Goal: Task Accomplishment & Management: Manage account settings

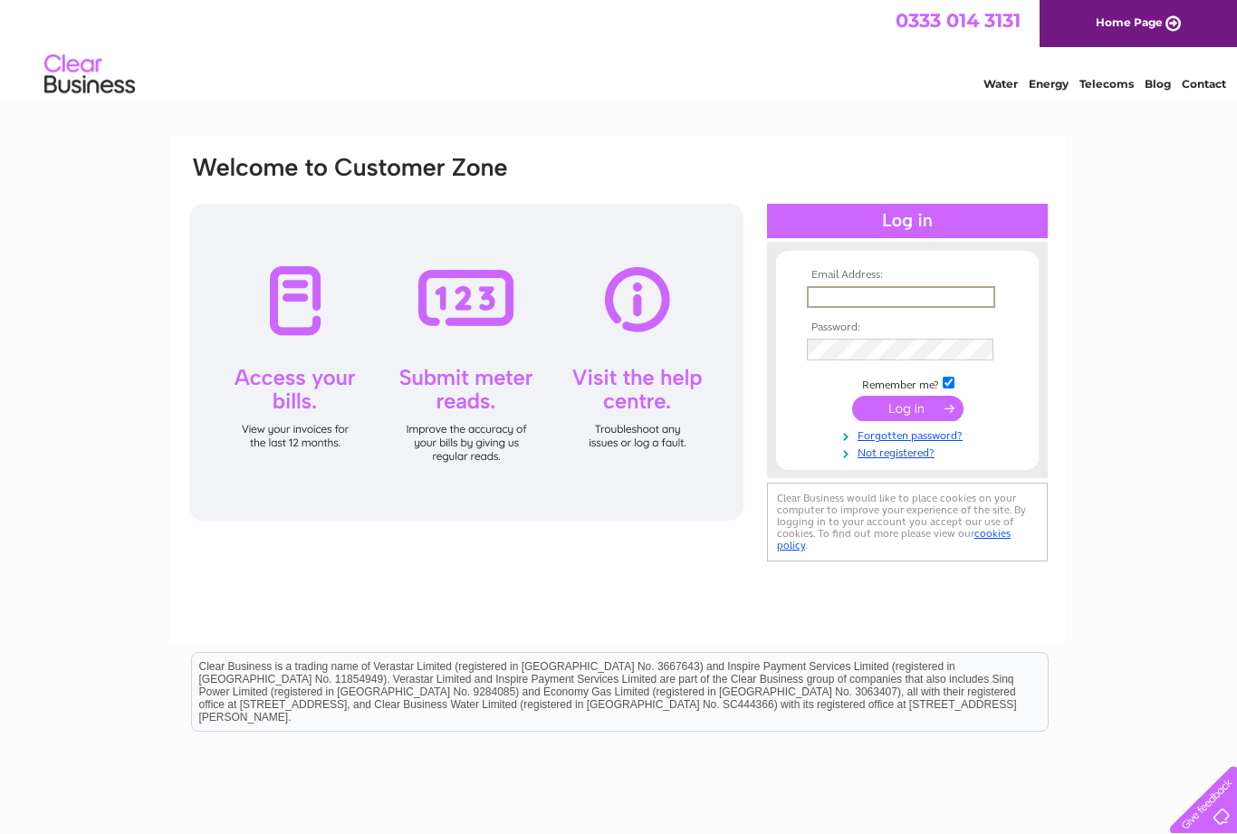
type input "tonytscott@btinternet.com"
click at [908, 409] on input "submit" at bounding box center [907, 406] width 111 height 25
click at [912, 408] on input "submit" at bounding box center [907, 406] width 111 height 25
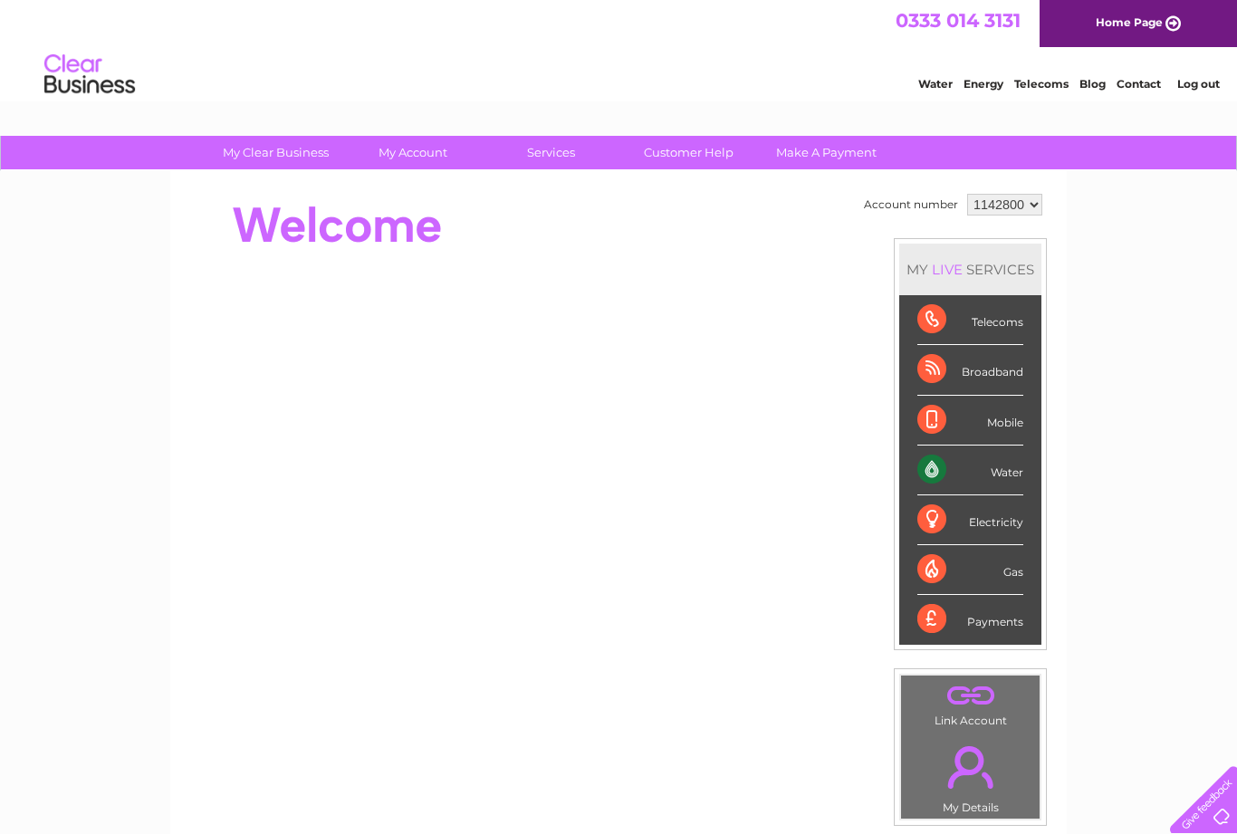
click at [980, 472] on div "Water" at bounding box center [971, 471] width 106 height 50
click at [936, 471] on div "Water" at bounding box center [971, 471] width 106 height 50
click at [1016, 476] on div "Water" at bounding box center [971, 471] width 106 height 50
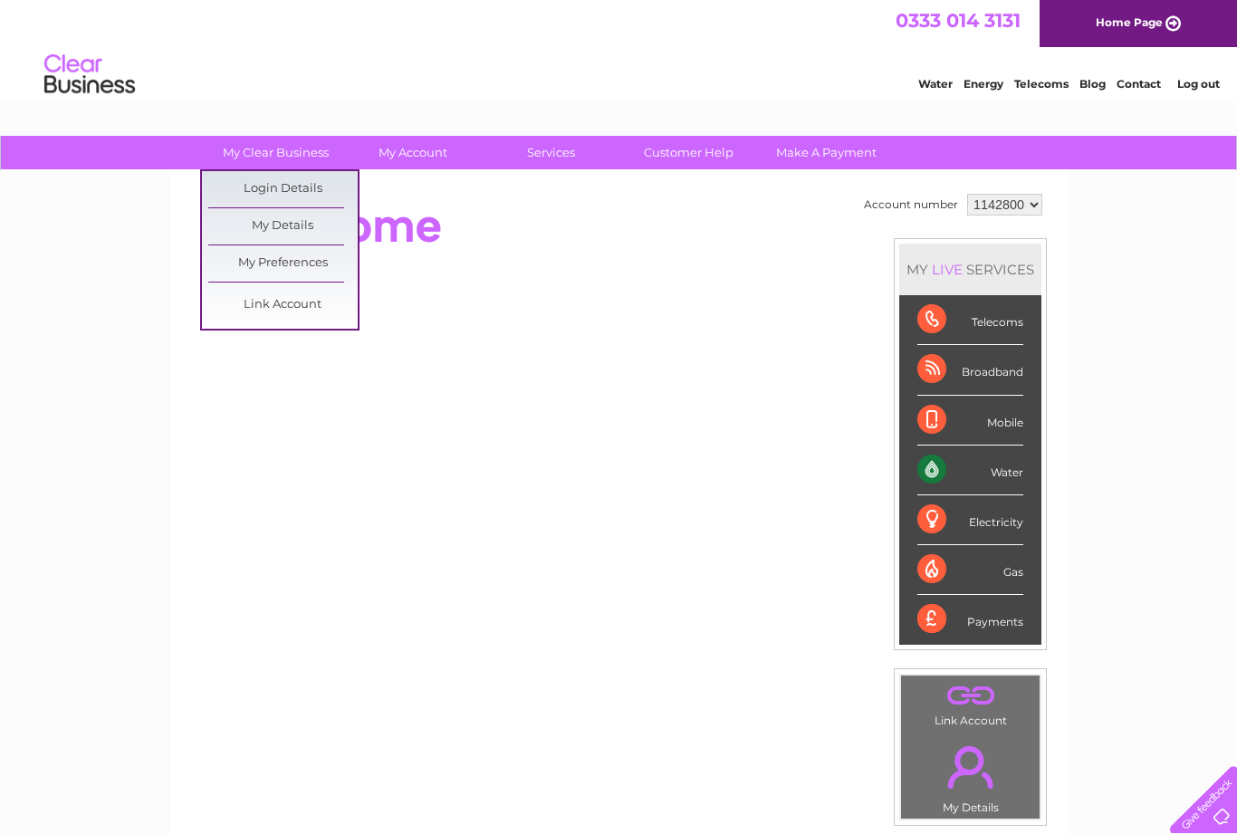
click at [281, 186] on link "Login Details" at bounding box center [282, 189] width 149 height 36
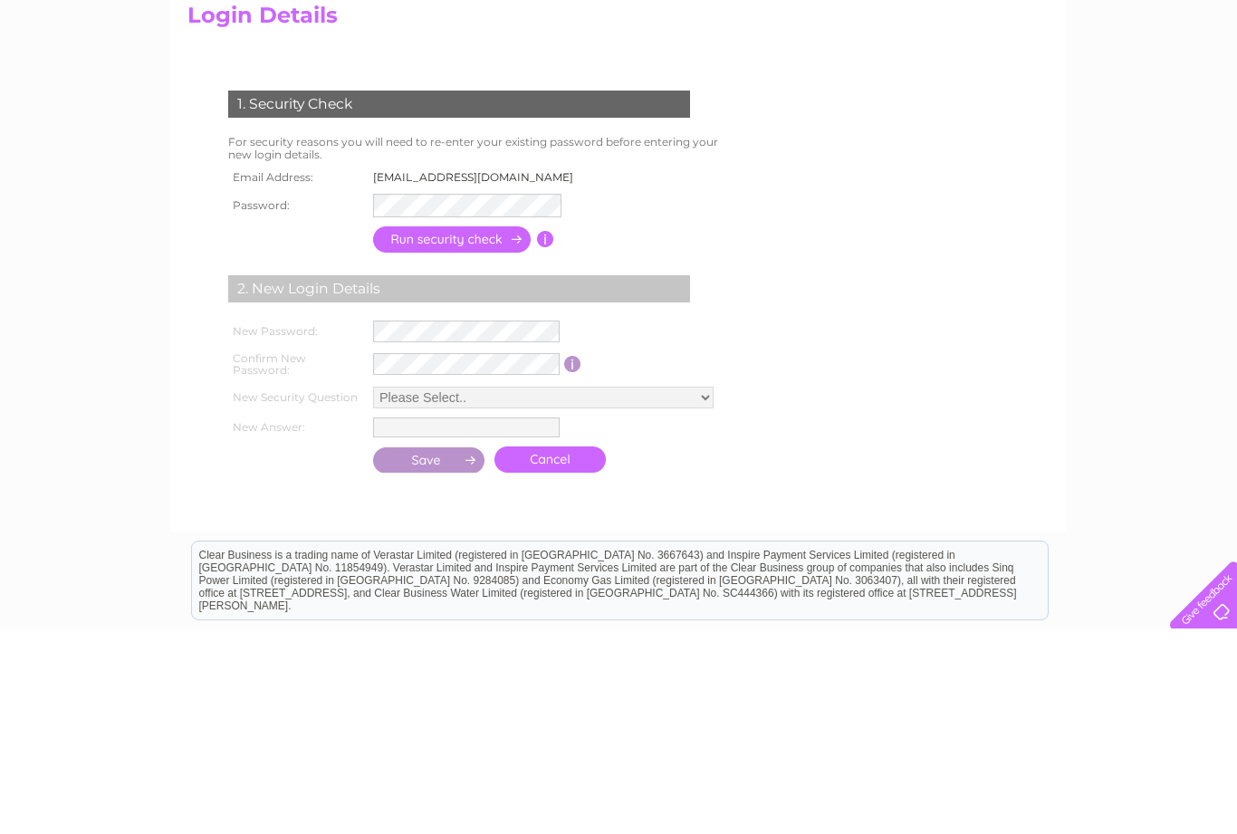
scroll to position [205, 0]
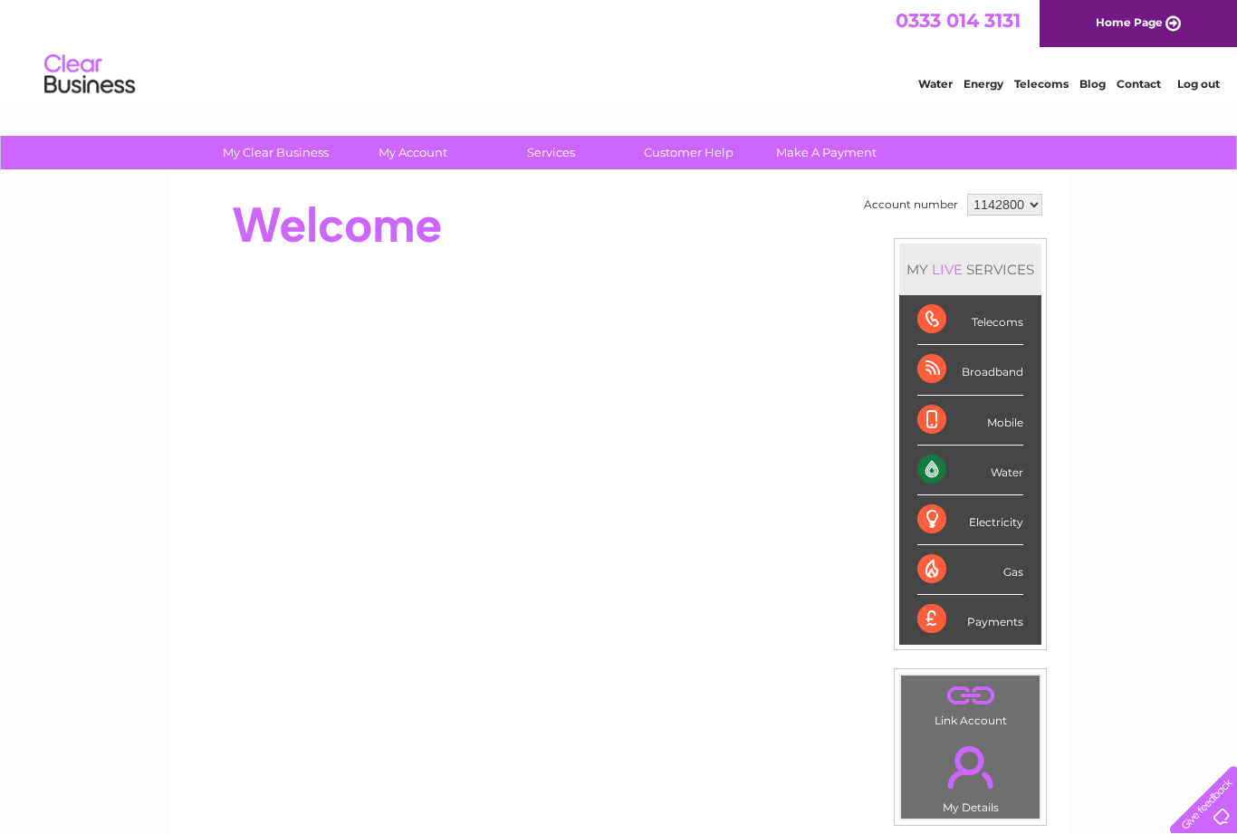
click at [1035, 216] on select "1142800" at bounding box center [1004, 205] width 75 height 22
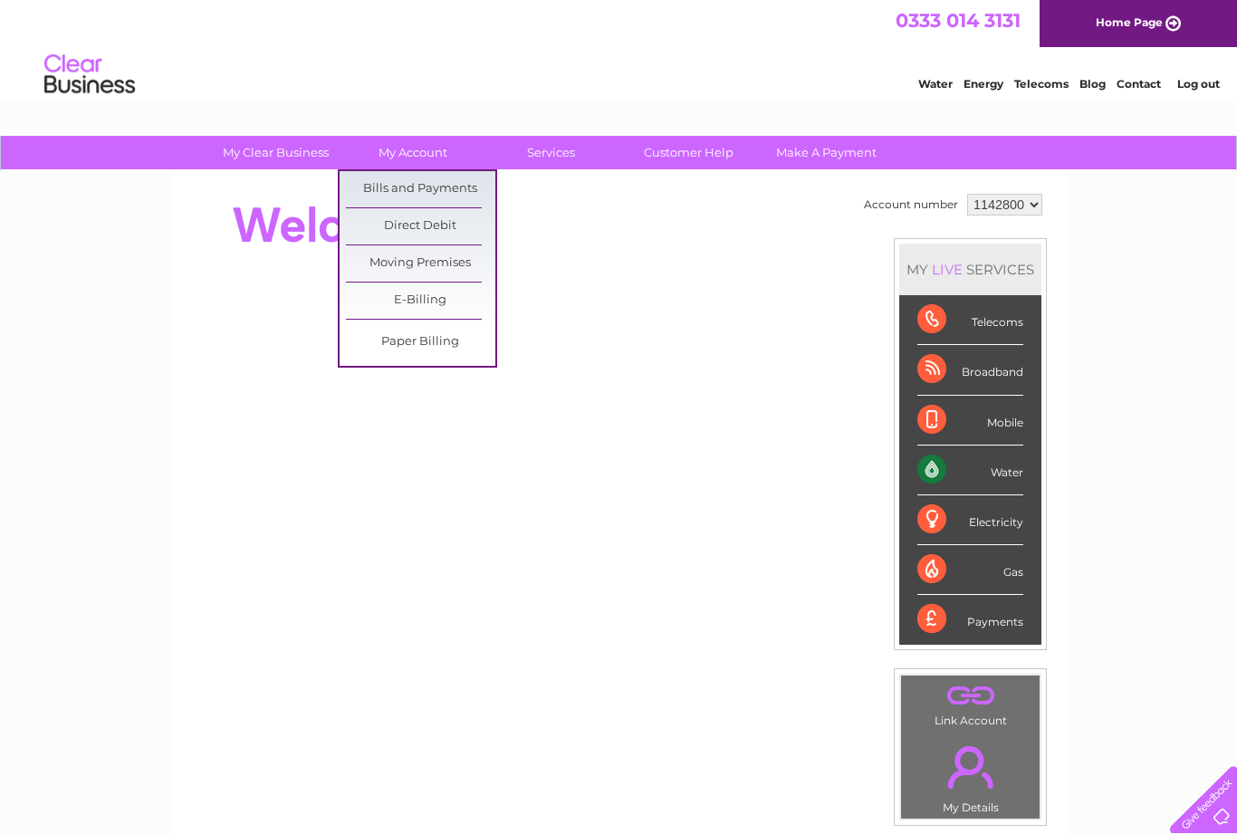
click at [429, 191] on link "Bills and Payments" at bounding box center [420, 189] width 149 height 36
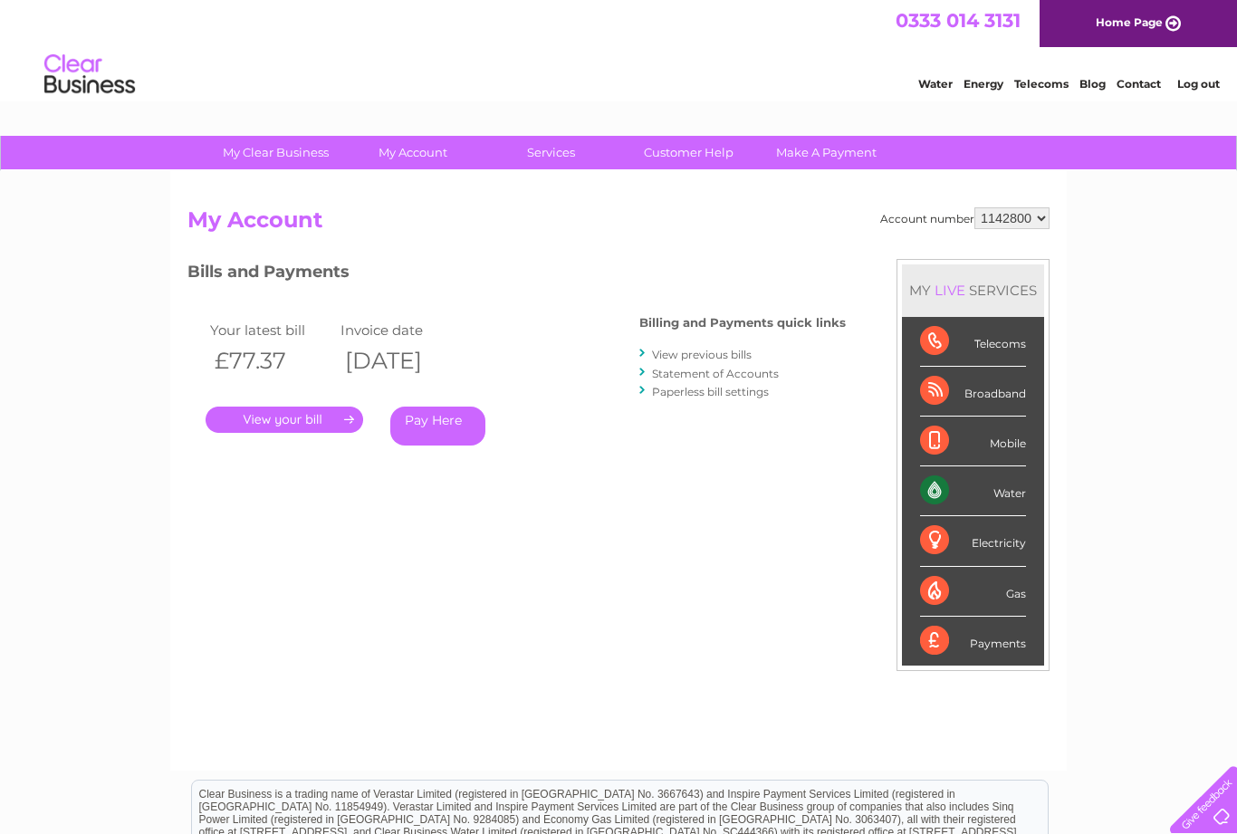
click at [270, 428] on link "." at bounding box center [285, 420] width 158 height 26
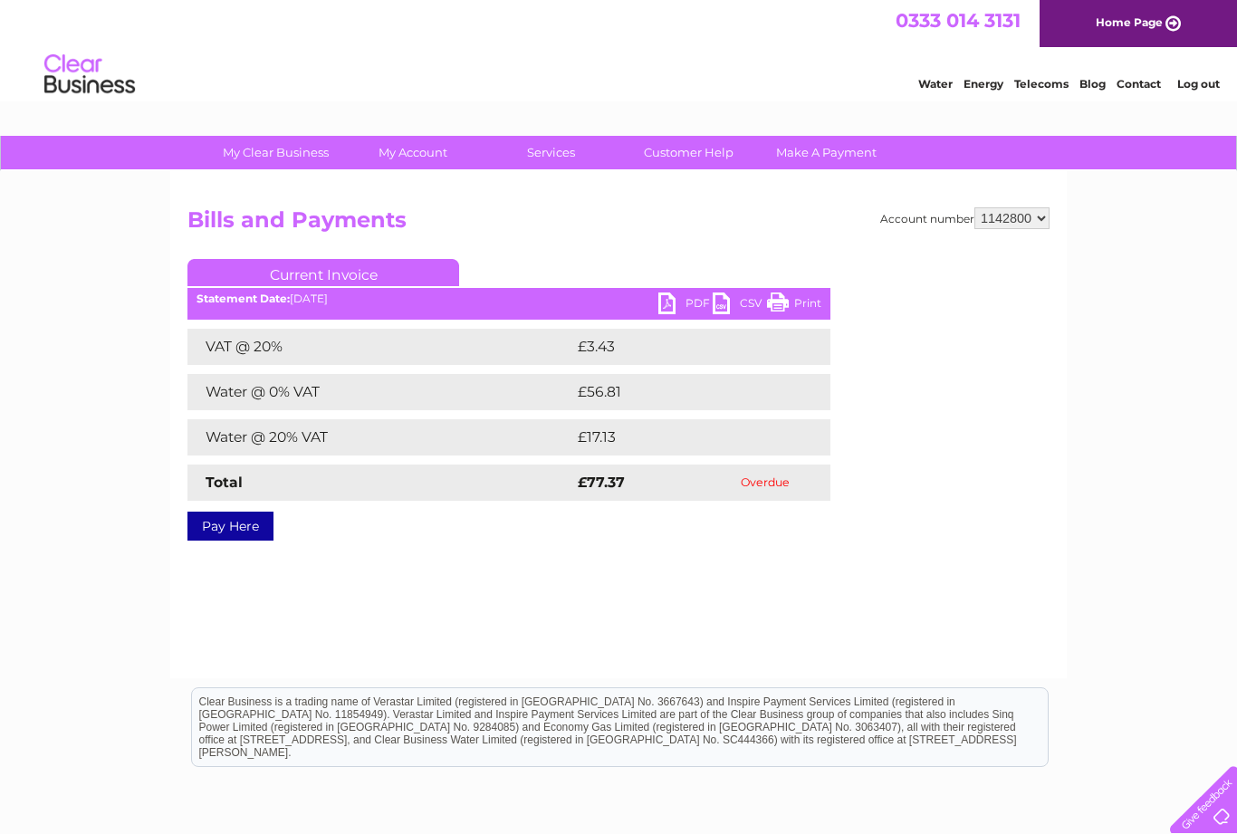
click at [680, 305] on link "PDF" at bounding box center [686, 306] width 54 height 26
